Goal: Information Seeking & Learning: Learn about a topic

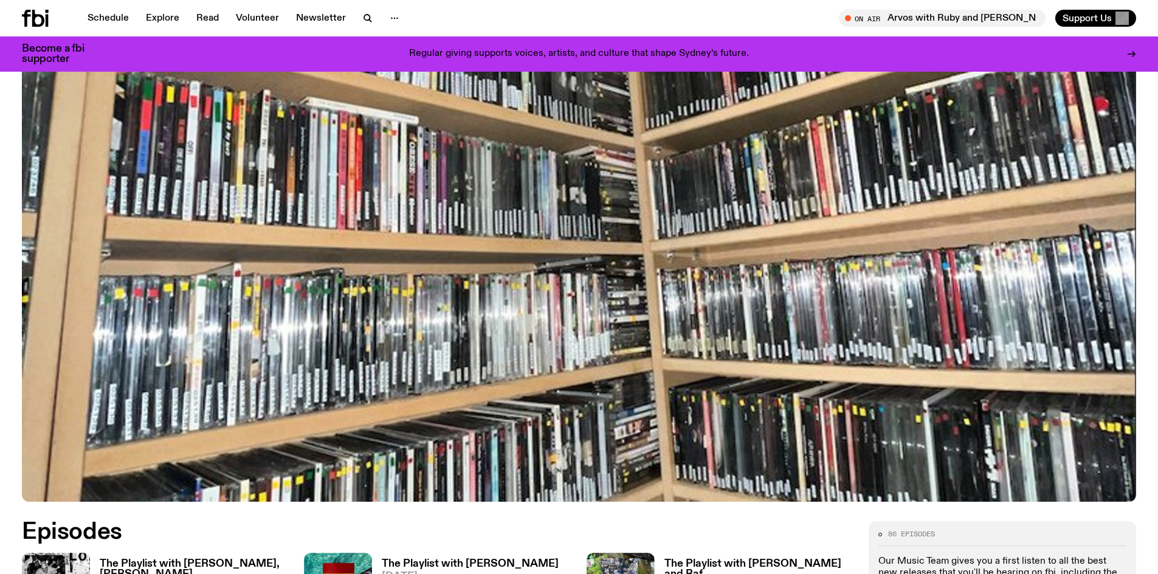
scroll to position [419, 0]
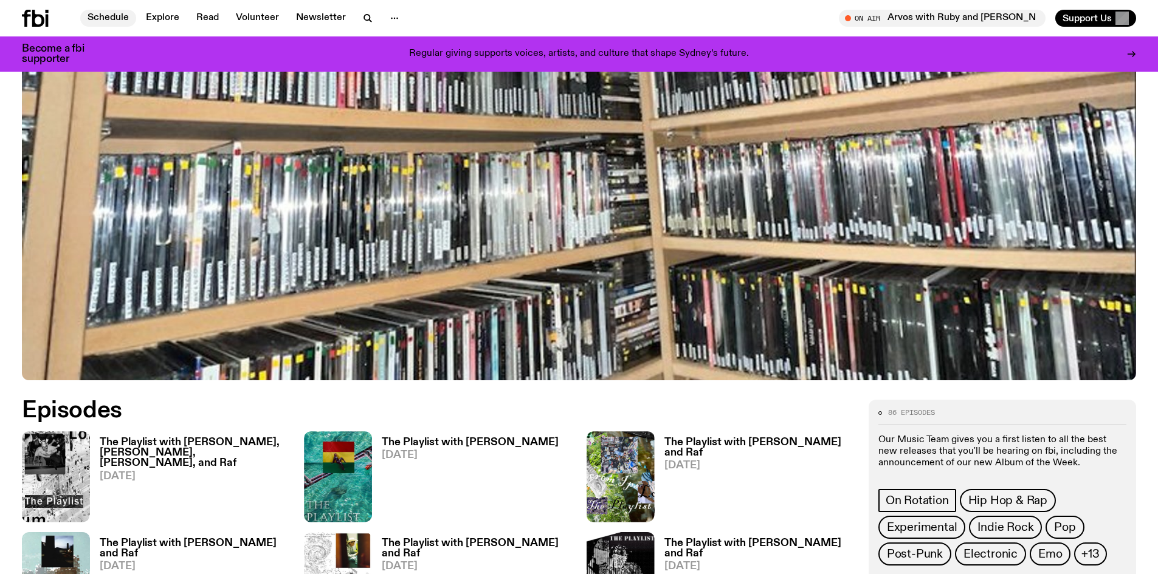
click at [111, 15] on link "Schedule" at bounding box center [108, 18] width 56 height 17
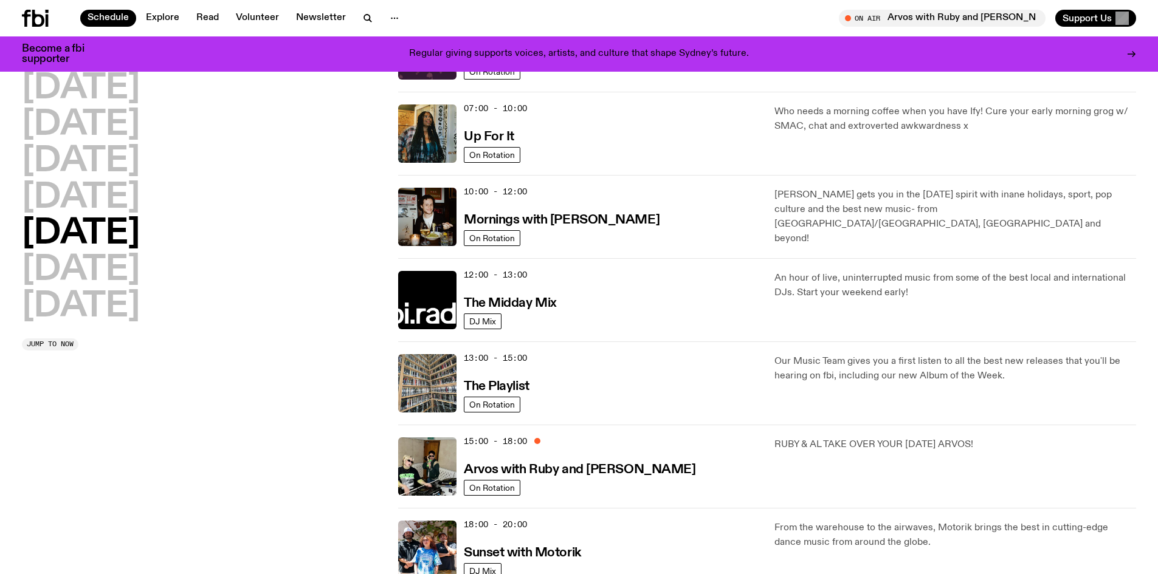
scroll to position [119, 0]
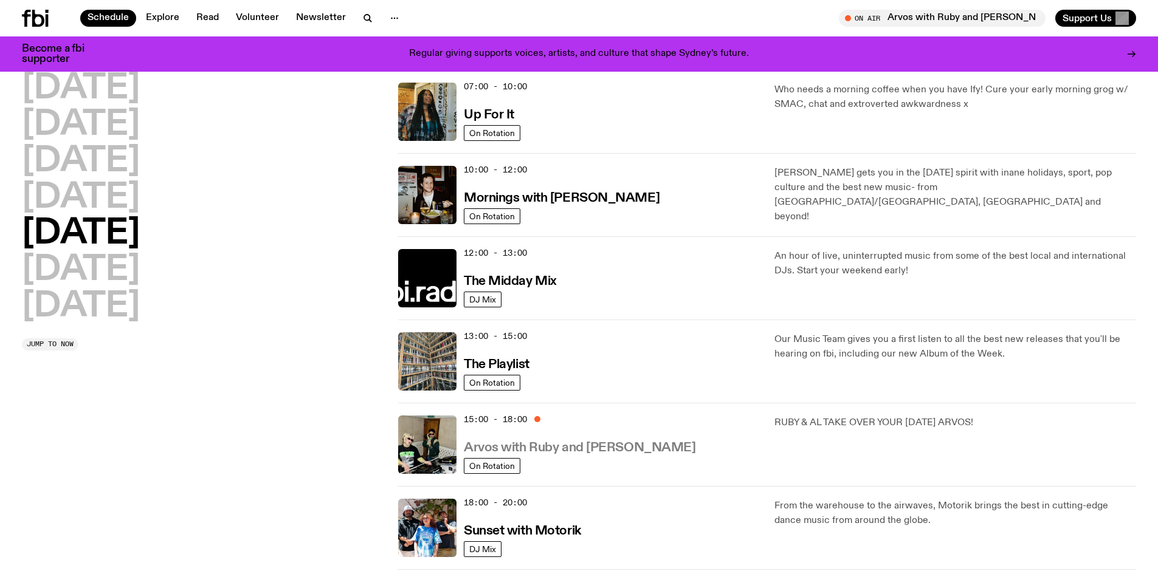
click at [568, 444] on h3 "Arvos with Ruby and [PERSON_NAME]" at bounding box center [580, 448] width 232 height 13
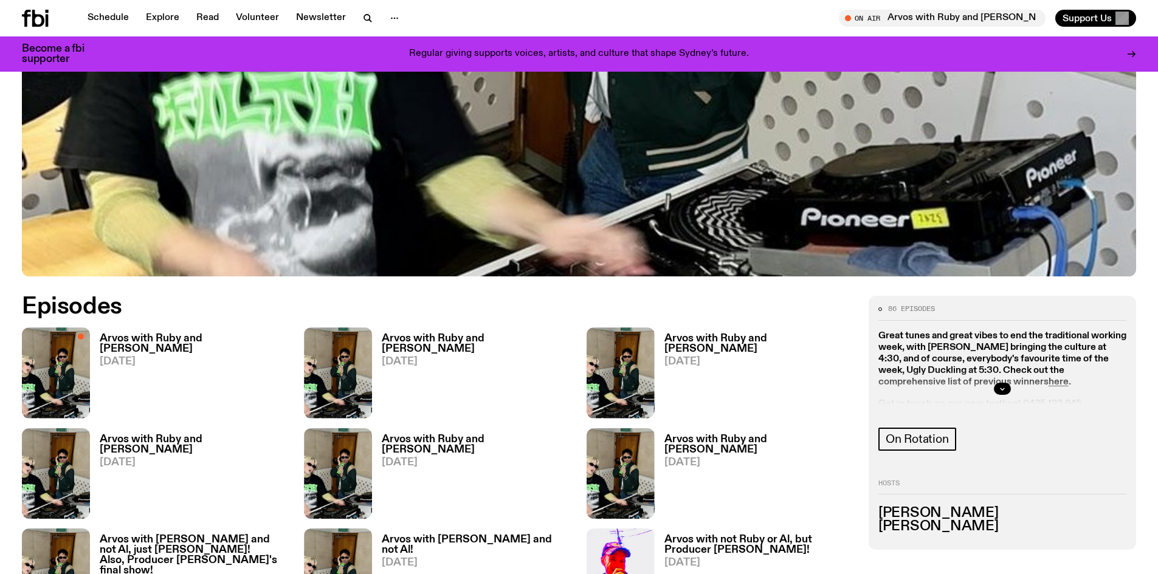
scroll to position [541, 0]
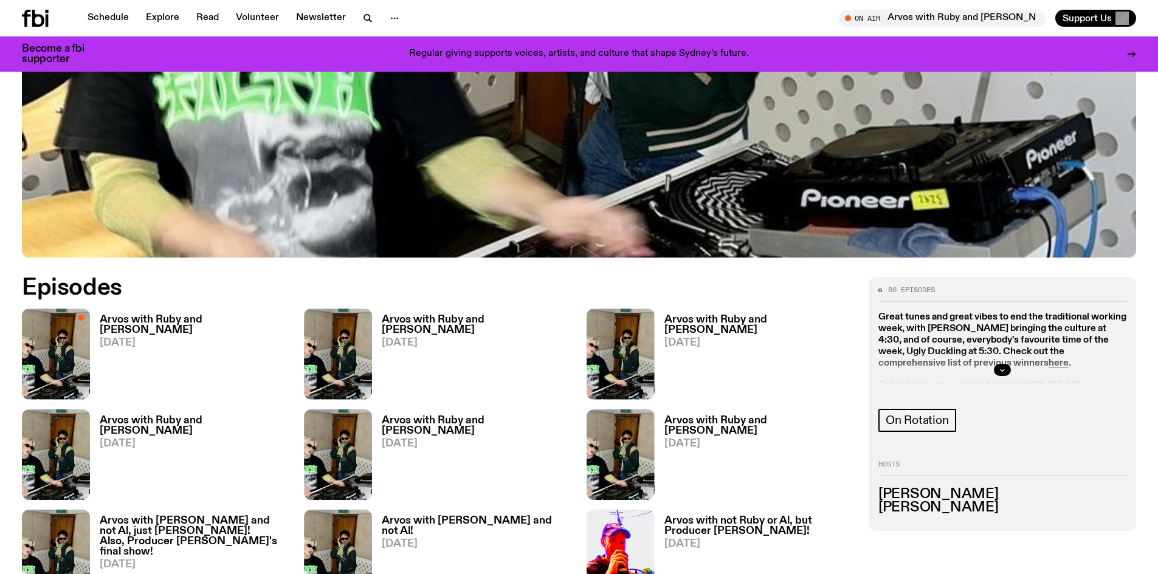
click at [151, 316] on h3 "Arvos with Ruby and [PERSON_NAME]" at bounding box center [195, 325] width 190 height 21
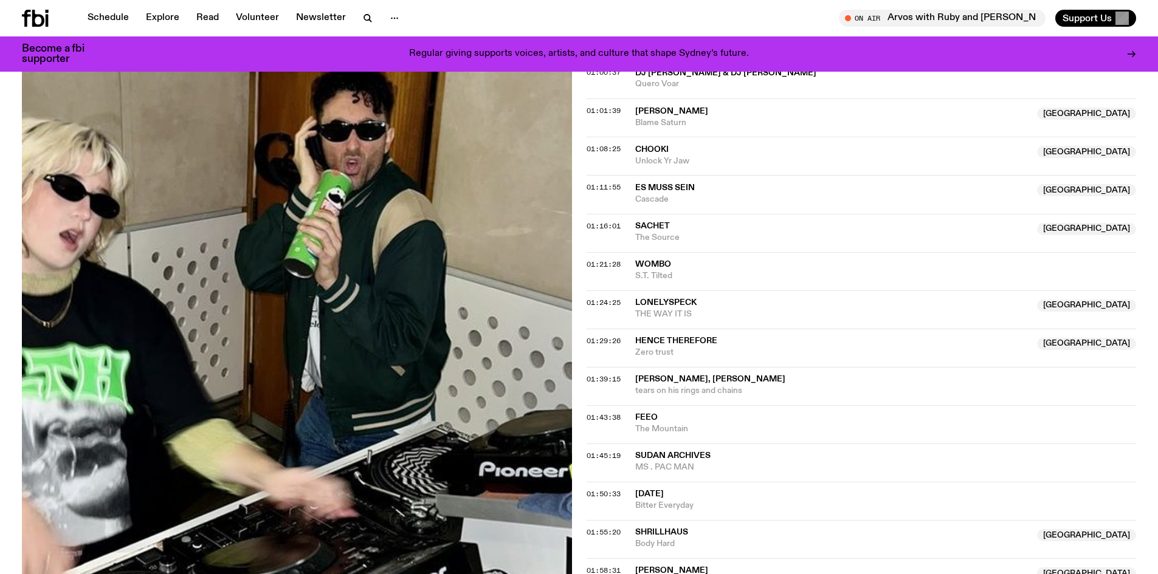
scroll to position [1088, 0]
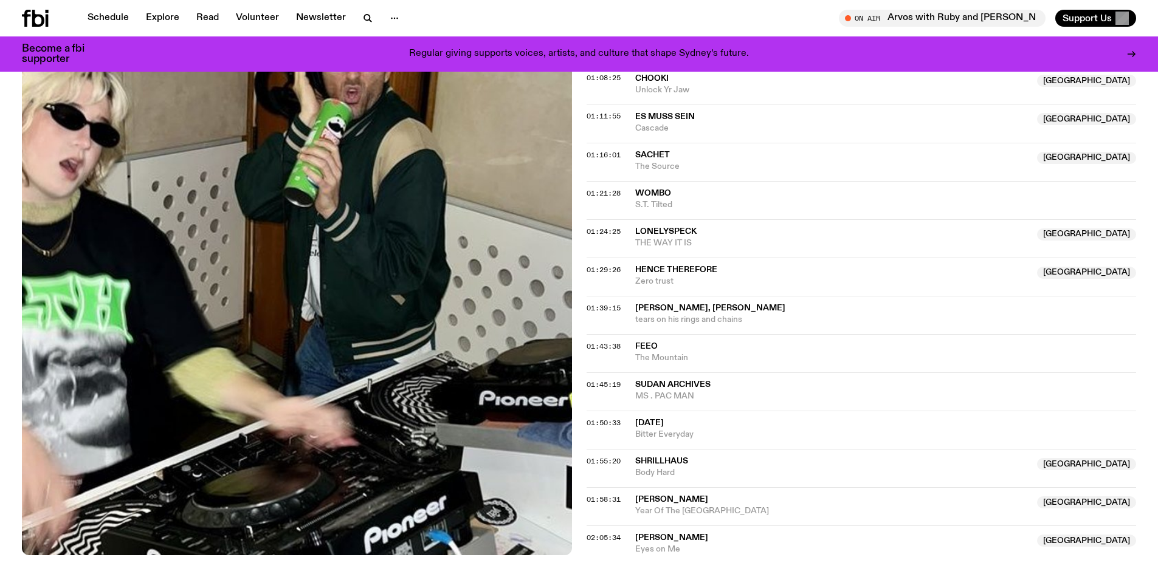
click at [649, 423] on span "[DATE]" at bounding box center [649, 423] width 29 height 9
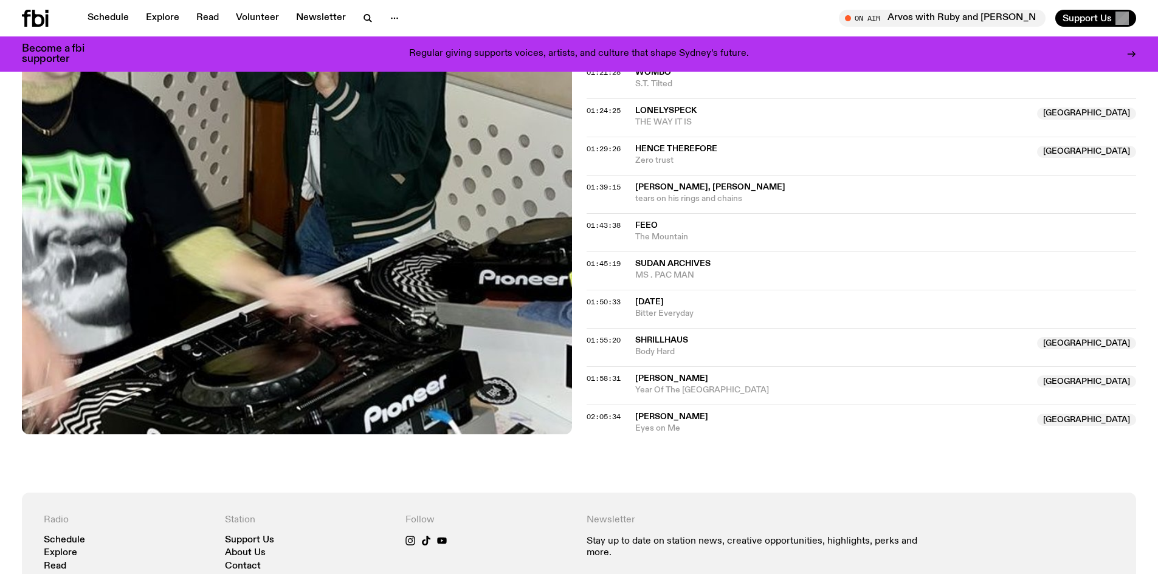
scroll to position [1210, 0]
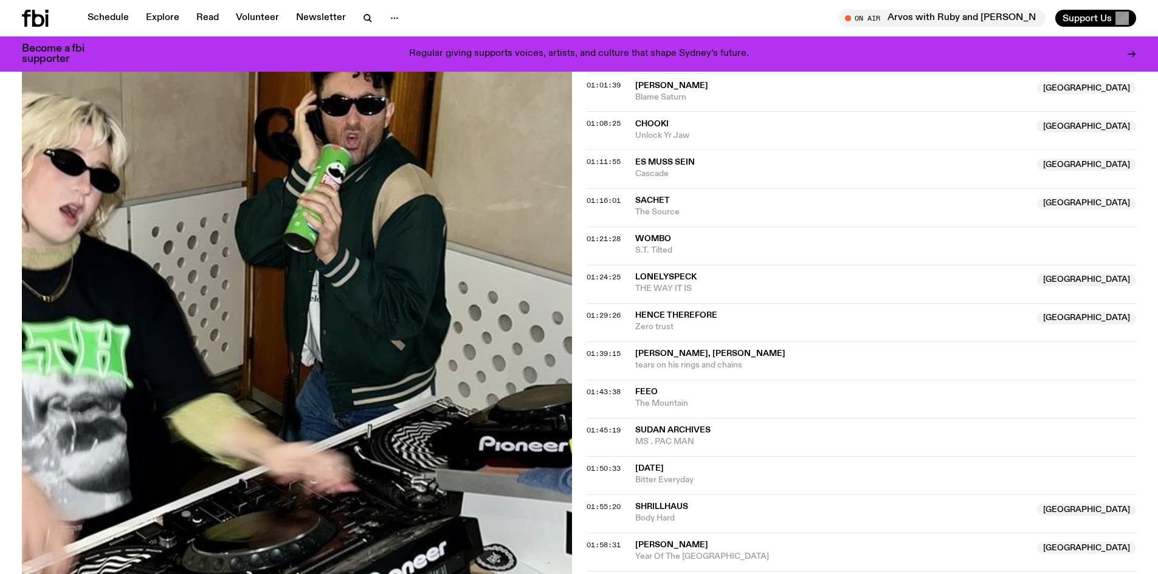
scroll to position [1215, 0]
